Goal: Register for event/course

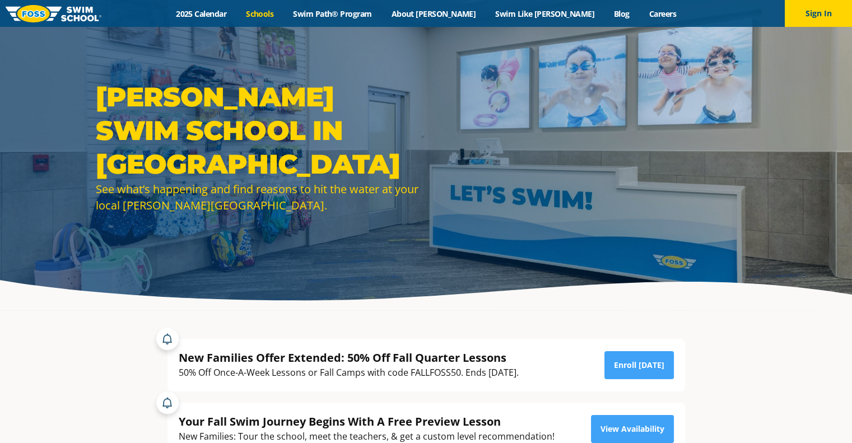
click at [284, 9] on link "Schools" at bounding box center [260, 13] width 47 height 11
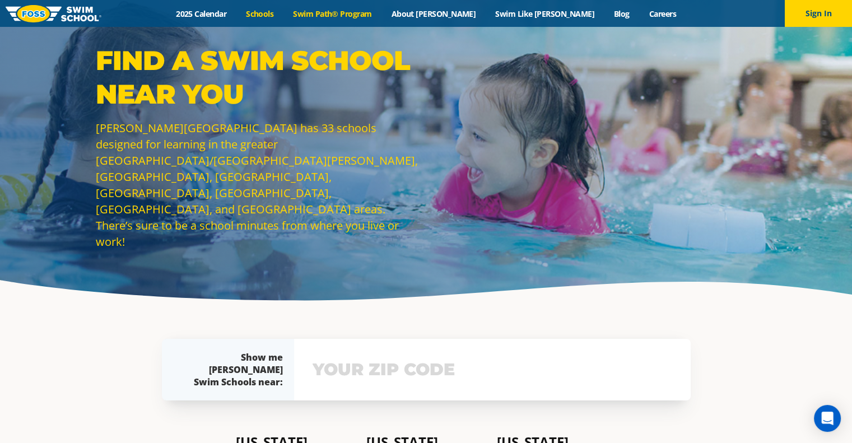
click at [382, 13] on link "Swim Path® Program" at bounding box center [333, 13] width 98 height 11
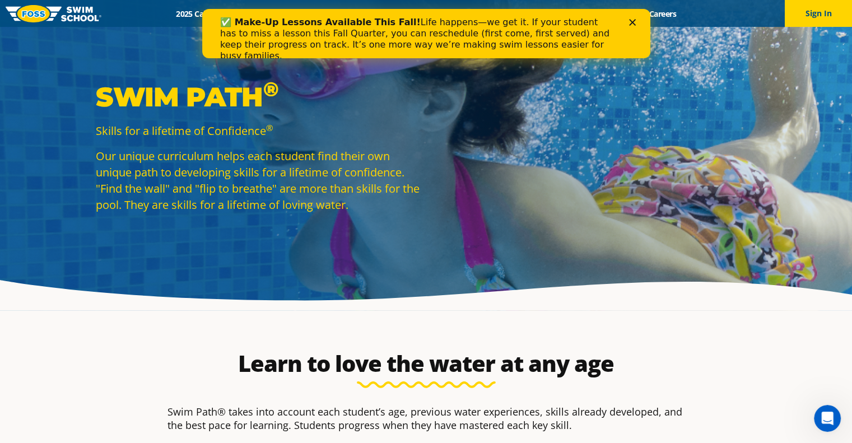
click at [0, 0] on h1 "Swim Path & Levels" at bounding box center [0, 0] width 0 height 0
click at [634, 22] on icon "Close" at bounding box center [632, 22] width 7 height 7
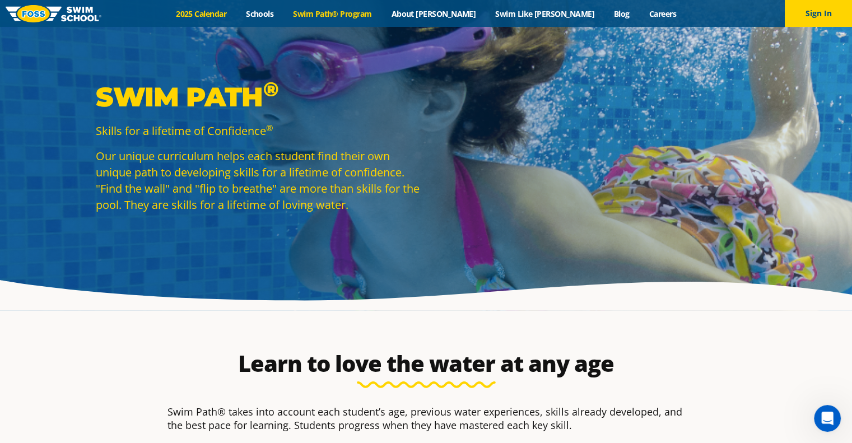
click at [234, 13] on link "2025 Calendar" at bounding box center [201, 13] width 70 height 11
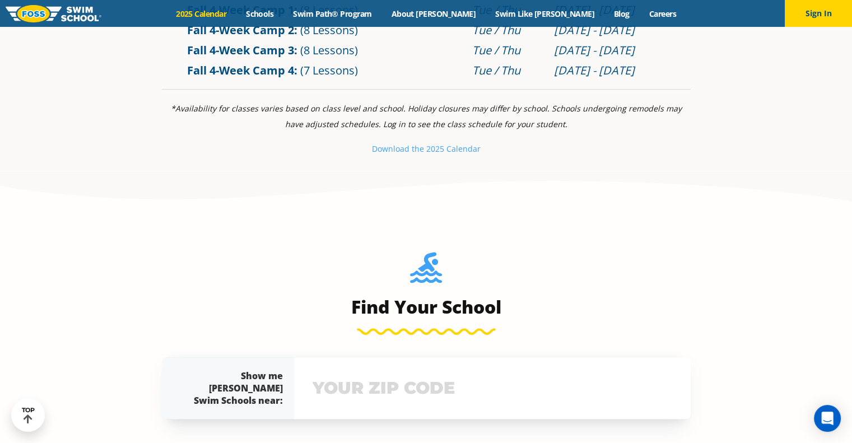
scroll to position [617, 0]
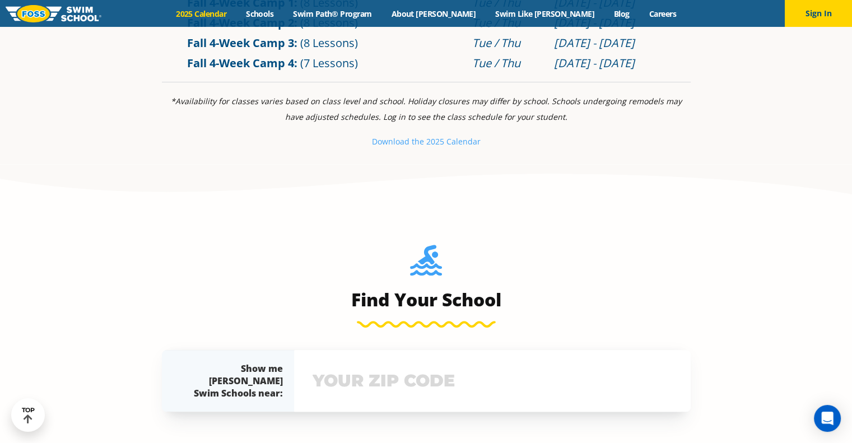
drag, startPoint x: 641, startPoint y: 206, endPoint x: 586, endPoint y: 224, distance: 58.1
click at [0, 0] on div "Summer 2-Week Camp 1 (8 Lessons) Mon - [DATE] - [DATE]" at bounding box center [0, 0] width 0 height 0
click at [0, 0] on div "[DATE] - [DATE]" at bounding box center [0, 0] width 0 height 0
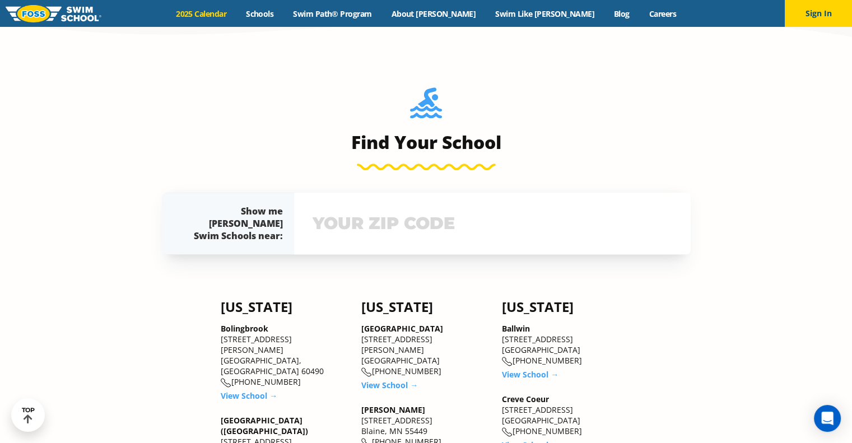
scroll to position [785, 0]
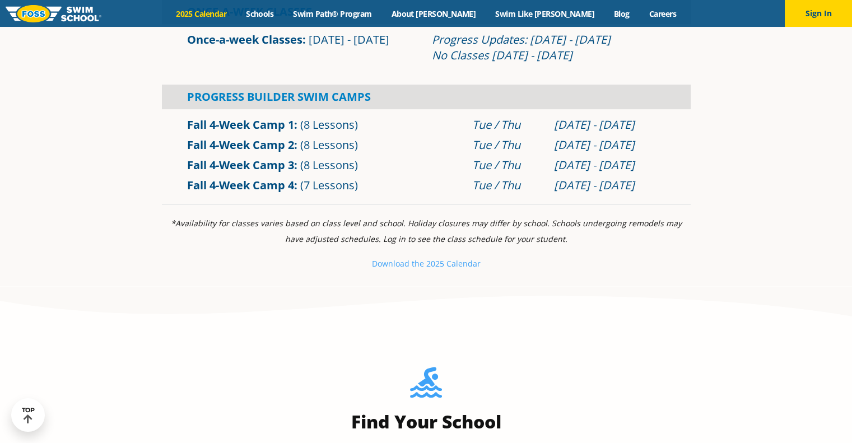
scroll to position [392, 0]
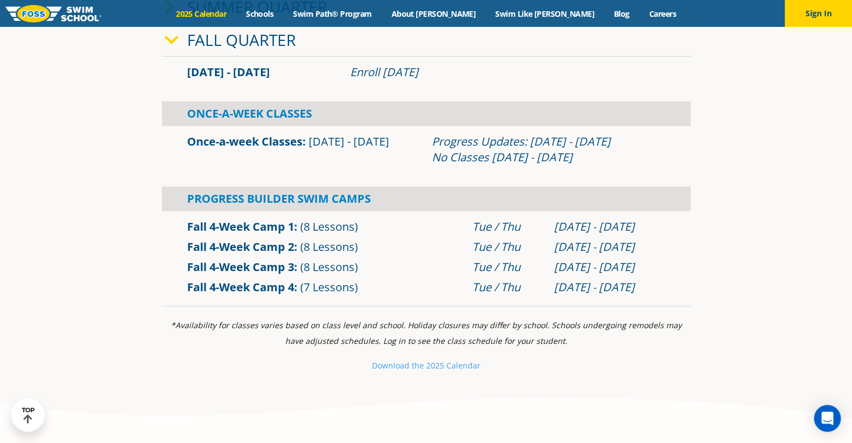
click at [274, 266] on link "Fall 4-Week Camp 3" at bounding box center [240, 267] width 107 height 15
